Goal: Navigation & Orientation: Understand site structure

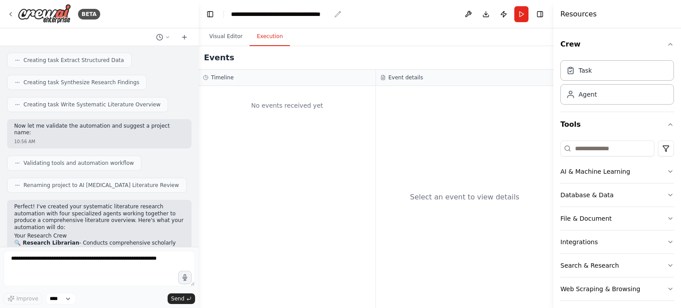
click at [310, 17] on div "**********" at bounding box center [281, 14] width 100 height 9
click at [163, 156] on div "Validating tools and automation workflow" at bounding box center [99, 163] width 184 height 15
click at [497, 119] on div "Select an event to view details" at bounding box center [464, 197] width 177 height 222
click at [488, 16] on button "Download" at bounding box center [486, 14] width 14 height 16
click at [502, 16] on button "Publish" at bounding box center [504, 14] width 14 height 16
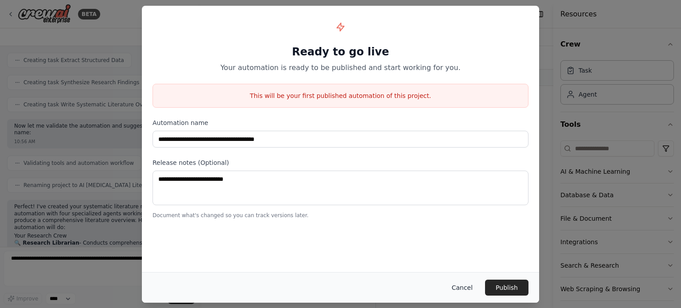
click at [469, 290] on button "Cancel" at bounding box center [462, 288] width 35 height 16
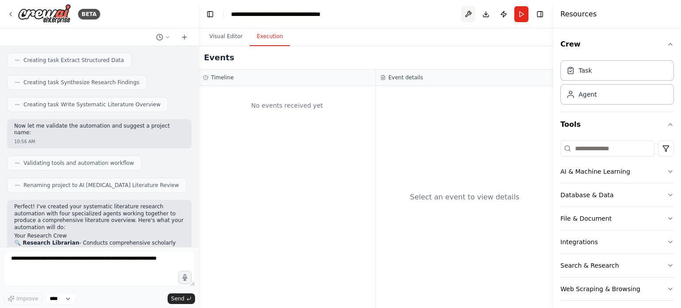
click at [468, 15] on button at bounding box center [468, 14] width 14 height 16
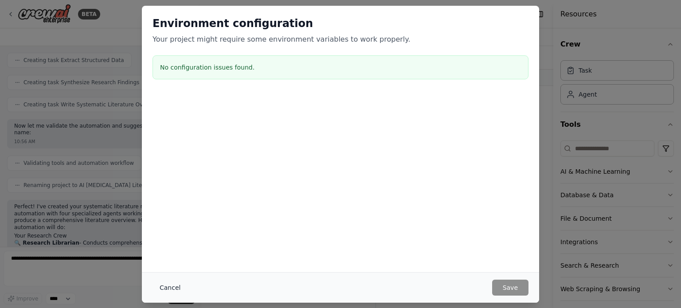
click at [172, 289] on button "Cancel" at bounding box center [170, 288] width 35 height 16
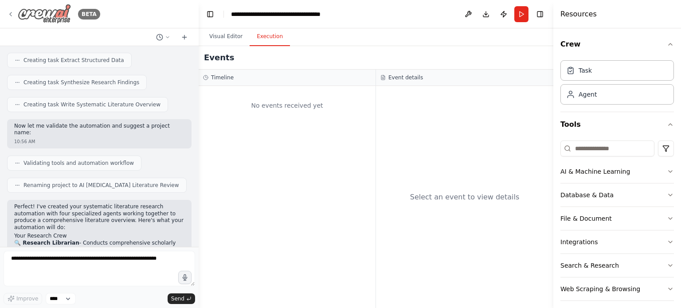
click at [41, 9] on img at bounding box center [44, 14] width 53 height 20
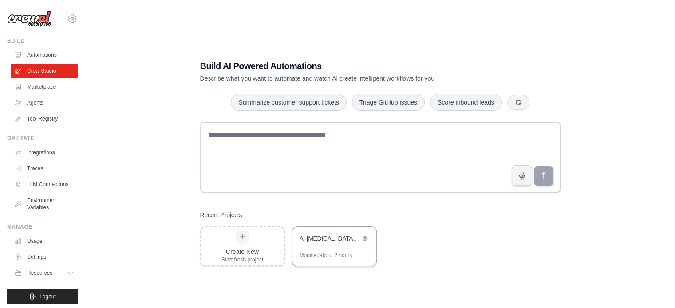
click at [343, 247] on div "AI [MEDICAL_DATA] Literature Review" at bounding box center [334, 239] width 84 height 25
click at [39, 55] on link "Automations" at bounding box center [45, 55] width 67 height 14
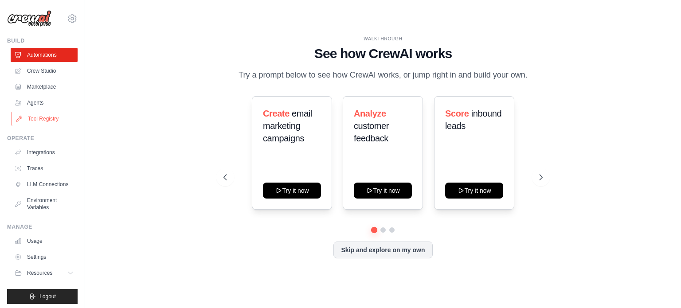
click at [40, 118] on link "Tool Registry" at bounding box center [45, 119] width 67 height 14
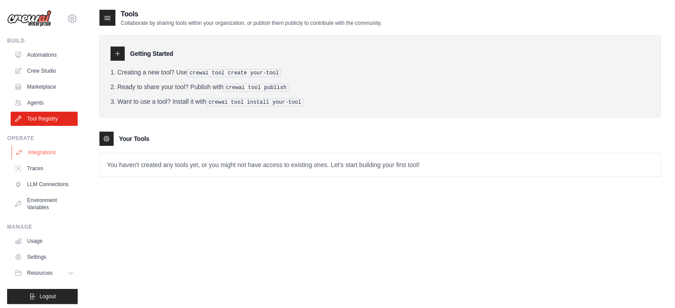
click at [41, 154] on link "Integrations" at bounding box center [45, 152] width 67 height 14
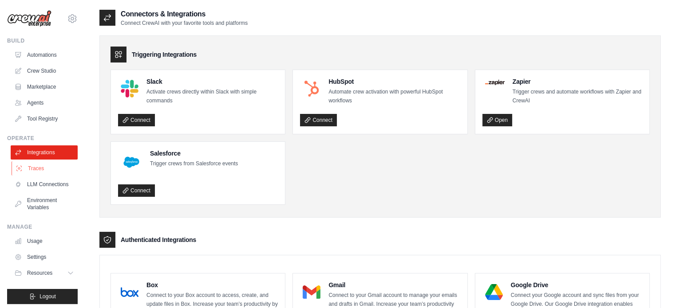
click at [39, 169] on link "Traces" at bounding box center [45, 168] width 67 height 14
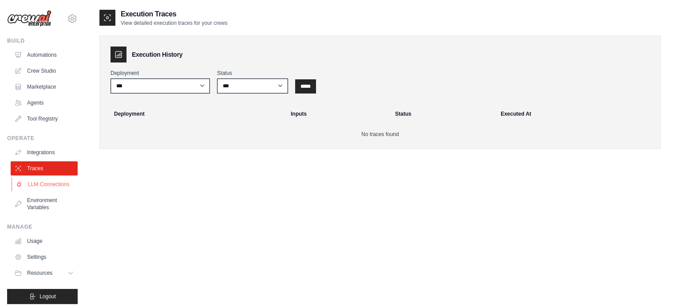
click at [41, 184] on link "LLM Connections" at bounding box center [45, 184] width 67 height 14
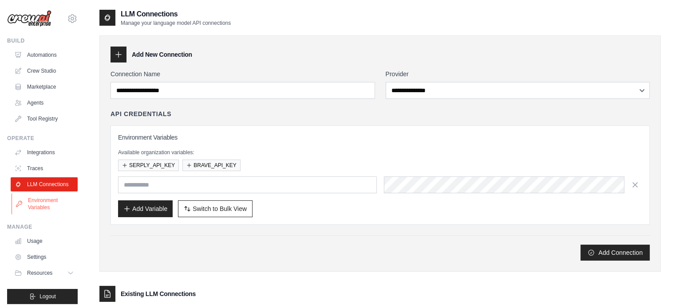
click at [41, 202] on link "Environment Variables" at bounding box center [45, 203] width 67 height 21
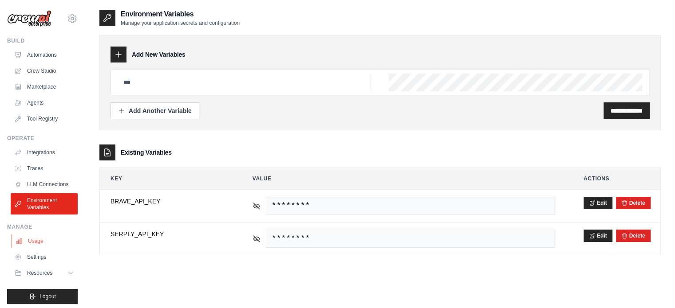
click at [37, 237] on link "Usage" at bounding box center [45, 241] width 67 height 14
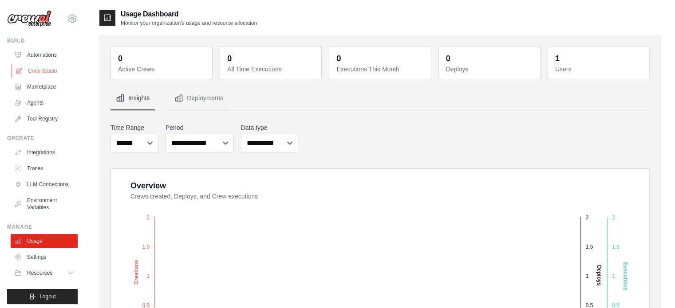
click at [40, 70] on link "Crew Studio" at bounding box center [45, 71] width 67 height 14
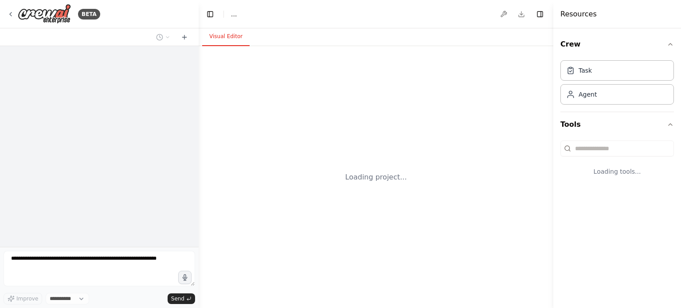
select select "****"
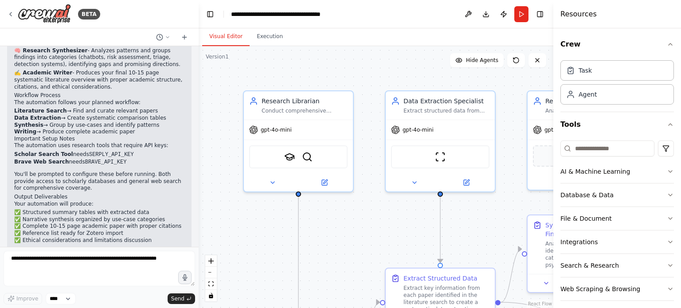
scroll to position [1378, 0]
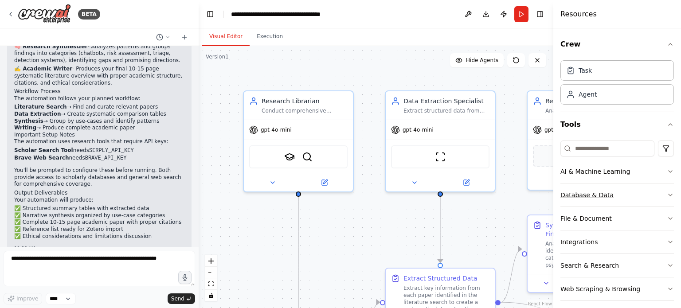
click at [658, 196] on button "Database & Data" at bounding box center [618, 195] width 114 height 23
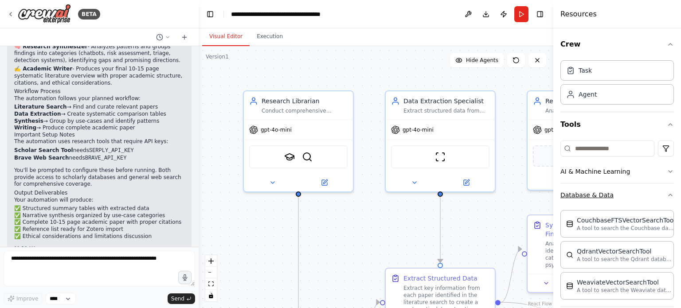
click at [658, 196] on button "Database & Data" at bounding box center [618, 195] width 114 height 23
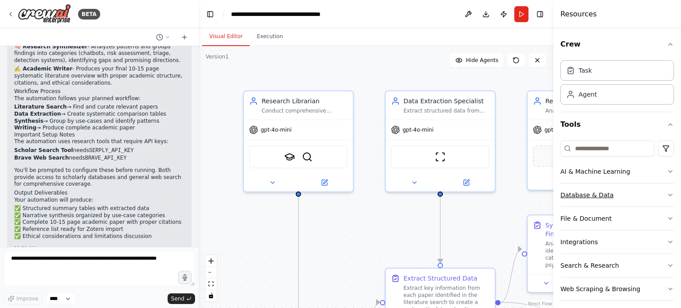
scroll to position [6, 0]
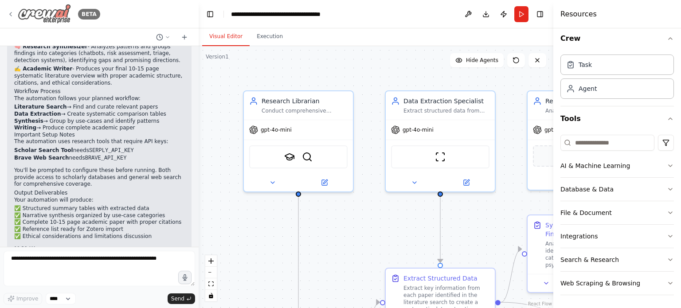
click at [10, 14] on icon at bounding box center [11, 14] width 2 height 4
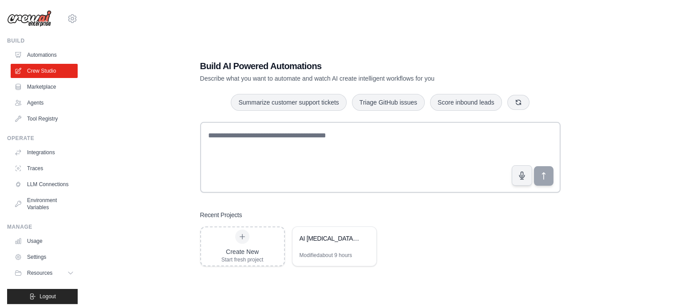
scroll to position [18, 0]
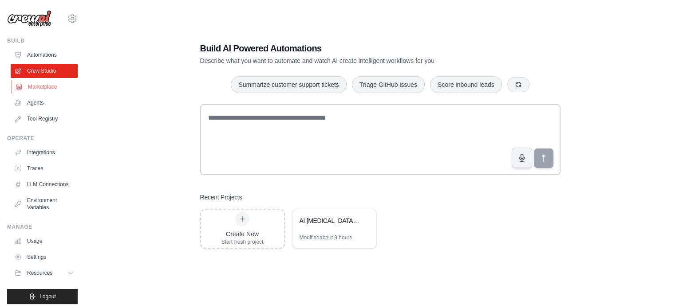
click at [51, 87] on link "Marketplace" at bounding box center [45, 87] width 67 height 14
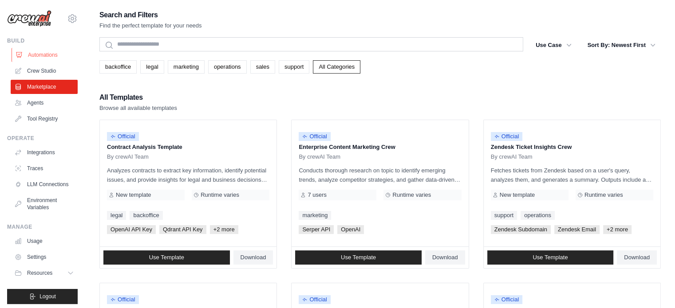
click at [44, 55] on link "Automations" at bounding box center [45, 55] width 67 height 14
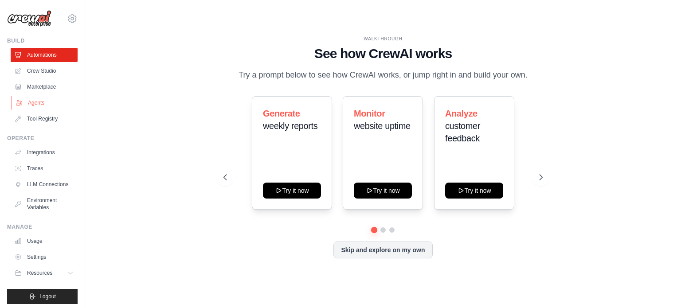
click at [37, 110] on link "Agents" at bounding box center [45, 103] width 67 height 14
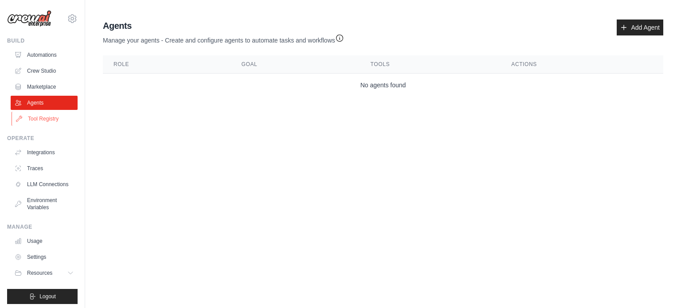
click at [38, 122] on link "Tool Registry" at bounding box center [45, 119] width 67 height 14
